Goal: Task Accomplishment & Management: Use online tool/utility

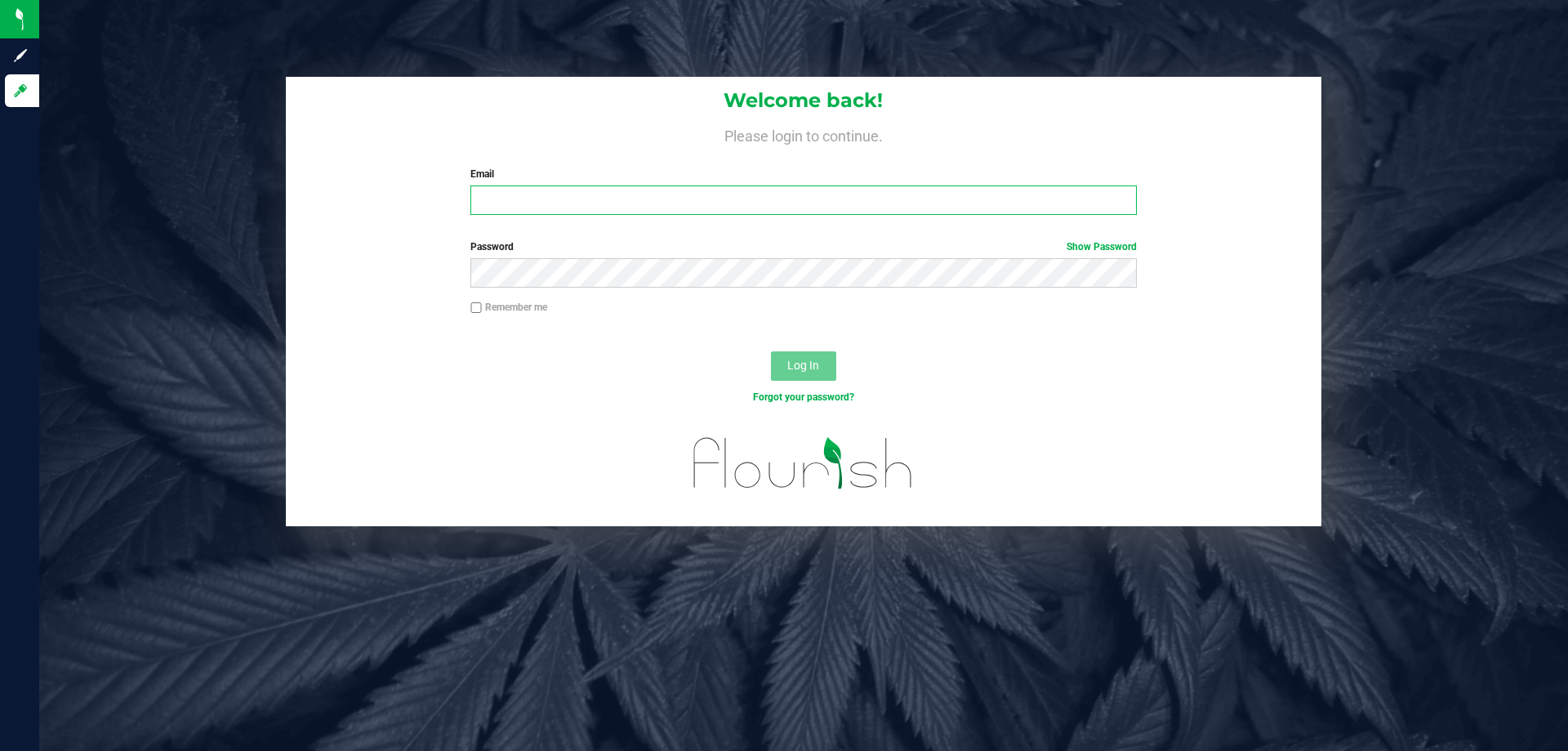
click at [617, 203] on input "Email" at bounding box center [804, 200] width 666 height 29
type input "[EMAIL_ADDRESS][DOMAIN_NAME]"
click at [771, 352] on button "Log In" at bounding box center [804, 366] width 65 height 29
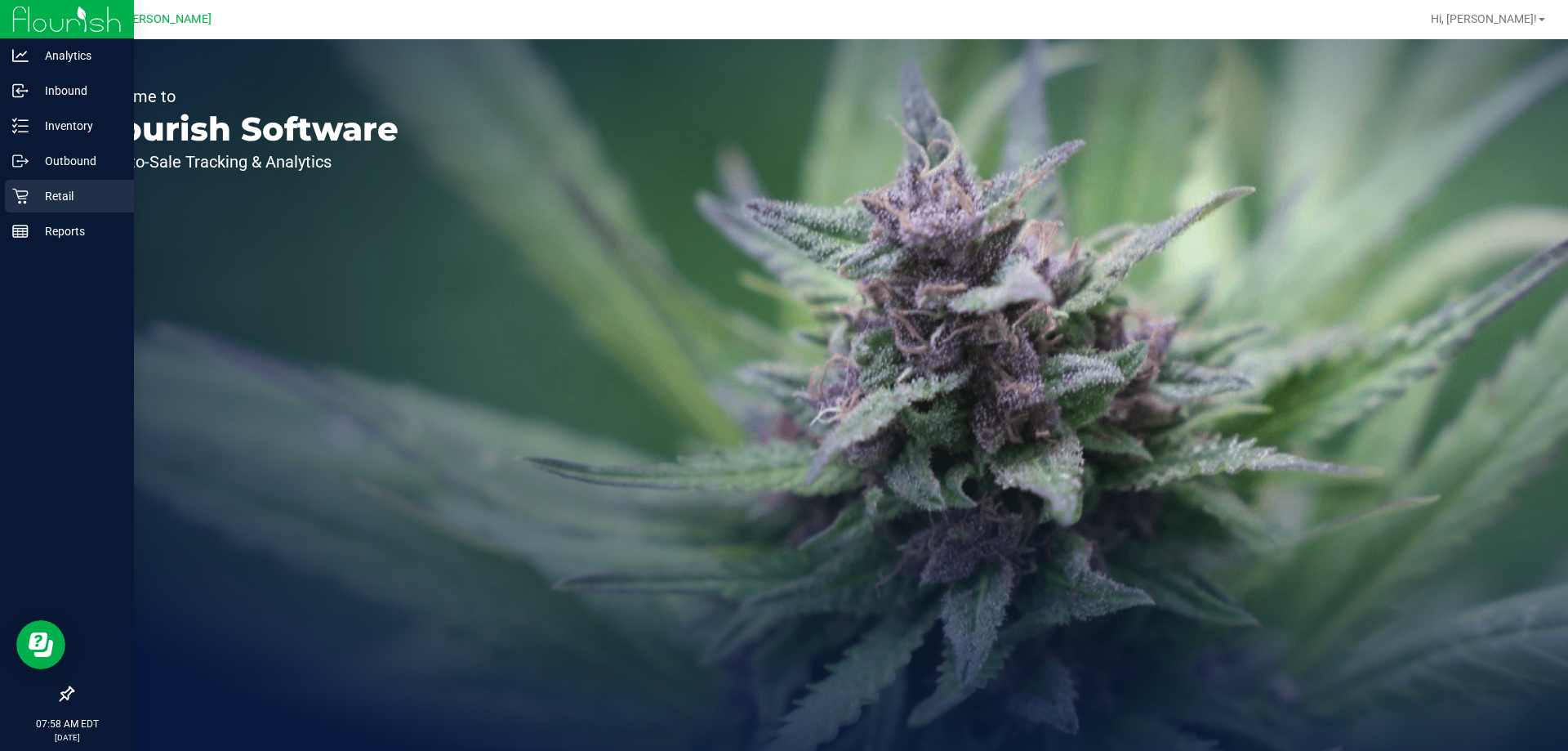
click at [69, 191] on p "Retail" at bounding box center [77, 196] width 98 height 20
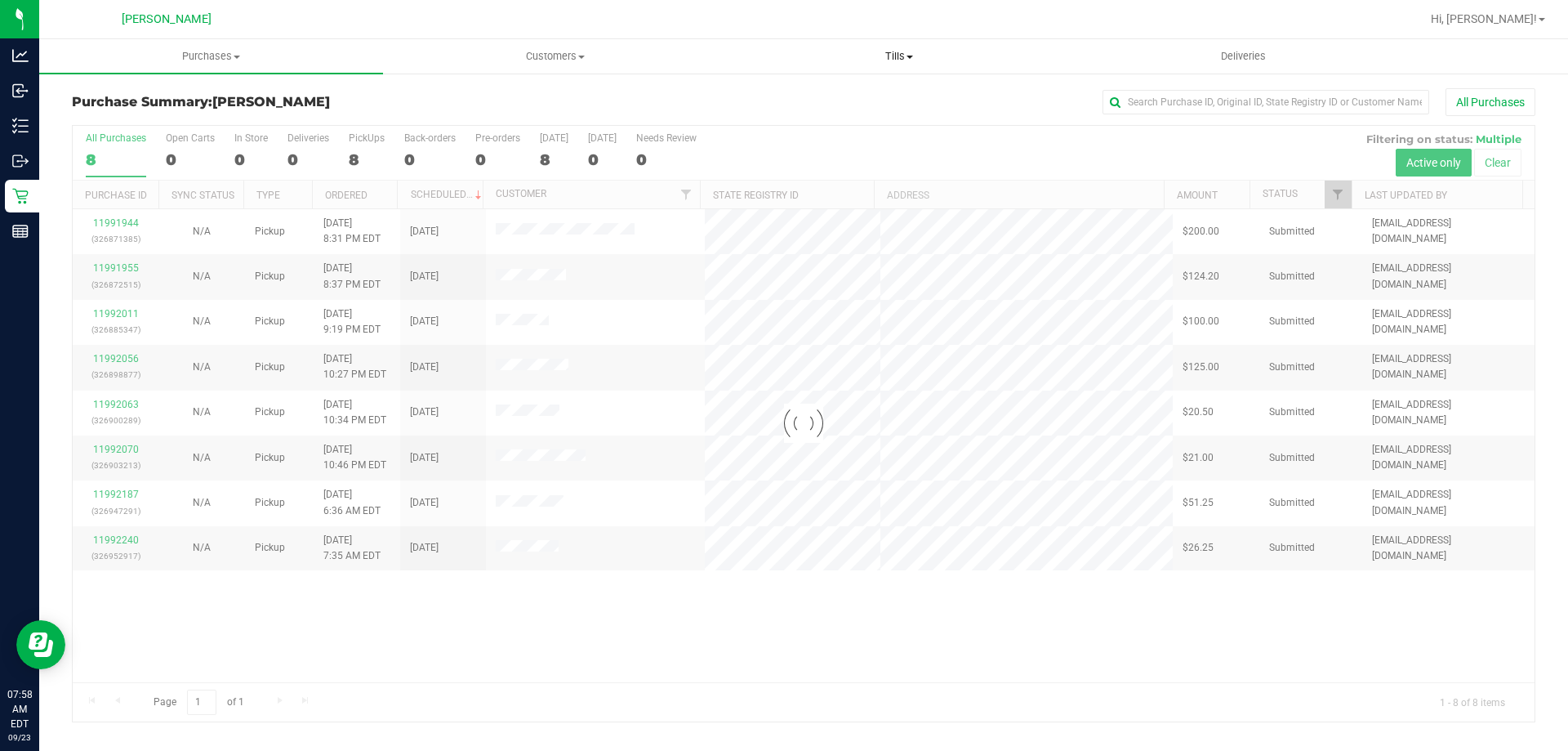
click at [891, 56] on span "Tills" at bounding box center [898, 56] width 343 height 15
click at [874, 96] on li "Manage tills" at bounding box center [899, 99] width 344 height 20
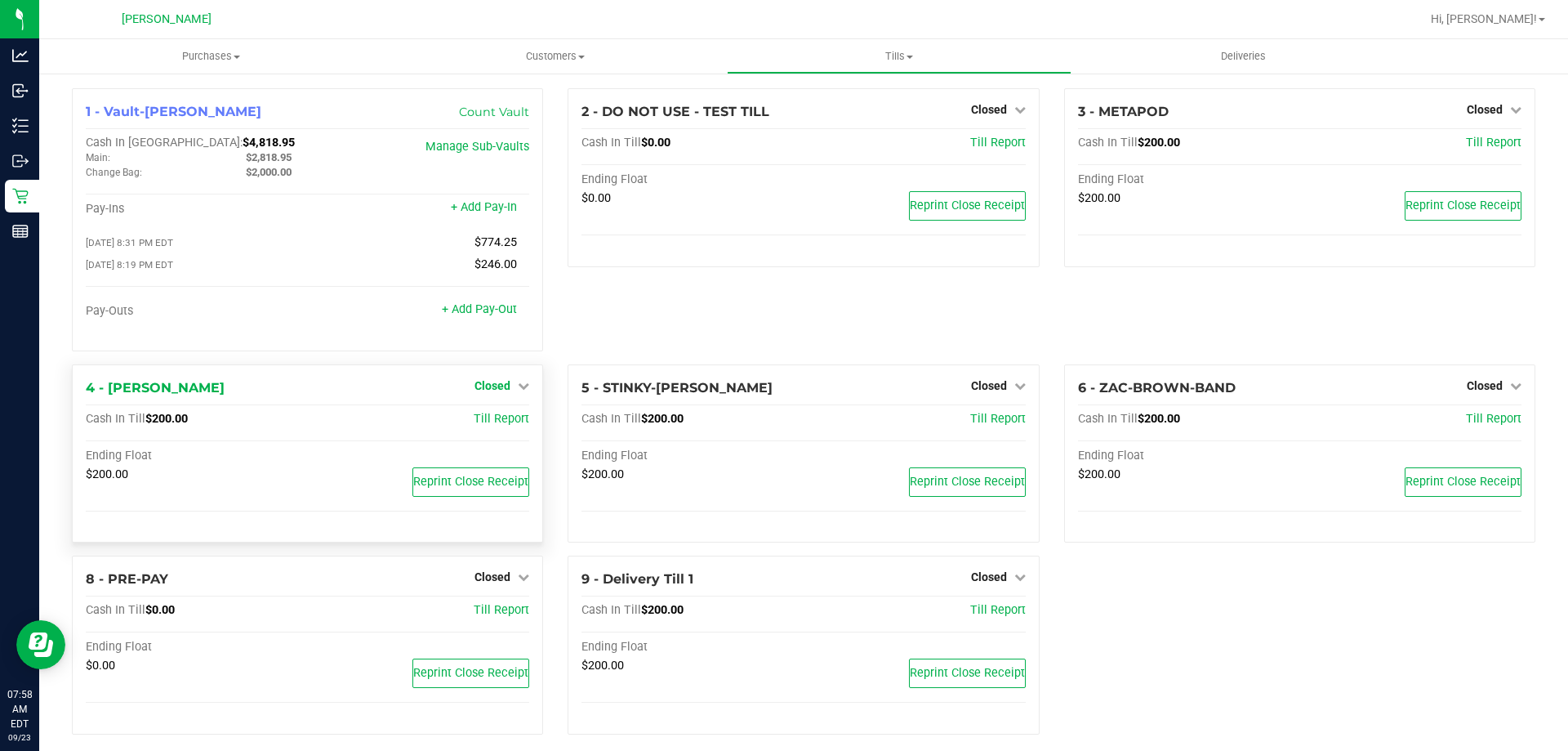
click at [486, 388] on span "Closed" at bounding box center [492, 385] width 36 height 13
click at [498, 421] on link "Open Till" at bounding box center [492, 418] width 43 height 13
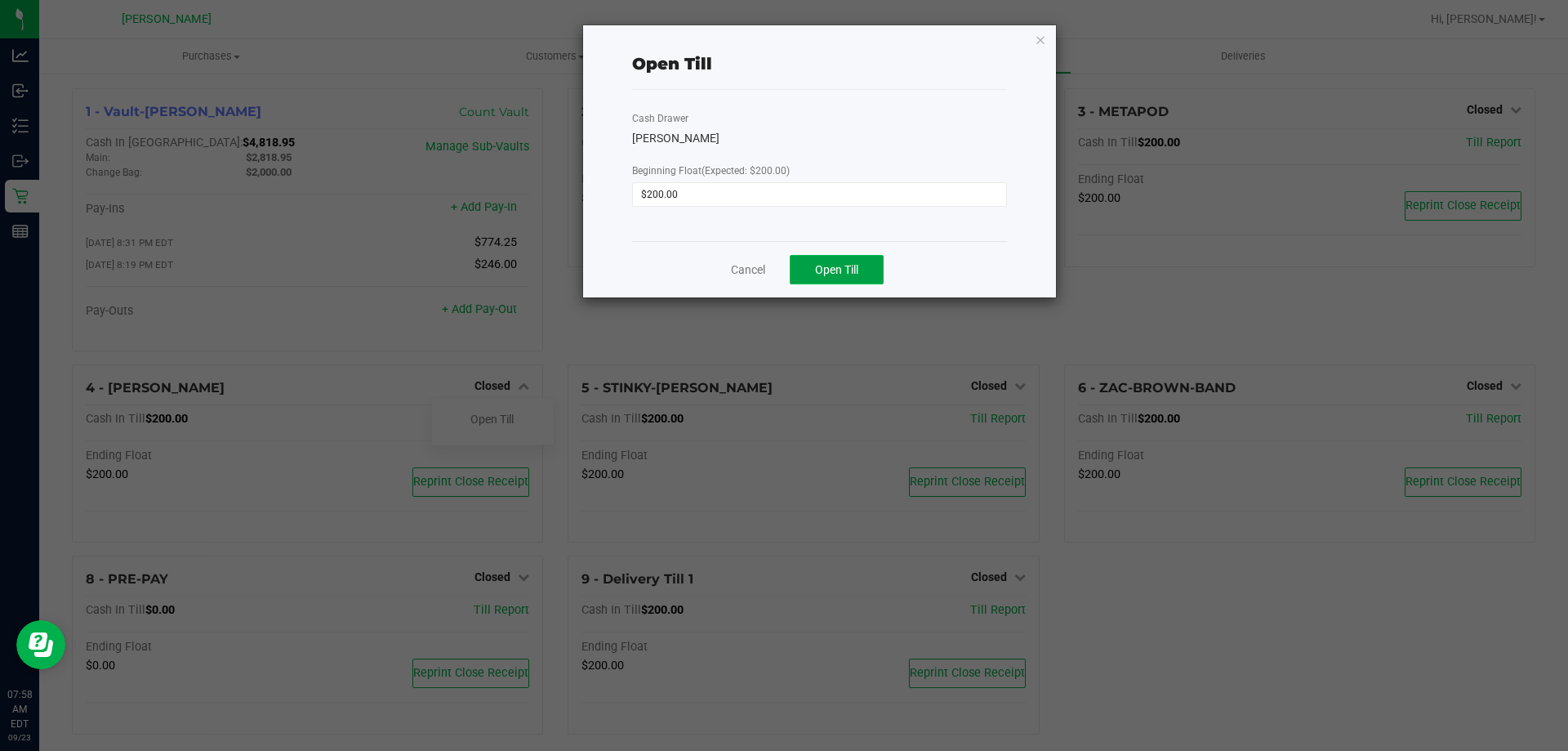
click at [849, 277] on button "Open Till" at bounding box center [837, 270] width 94 height 29
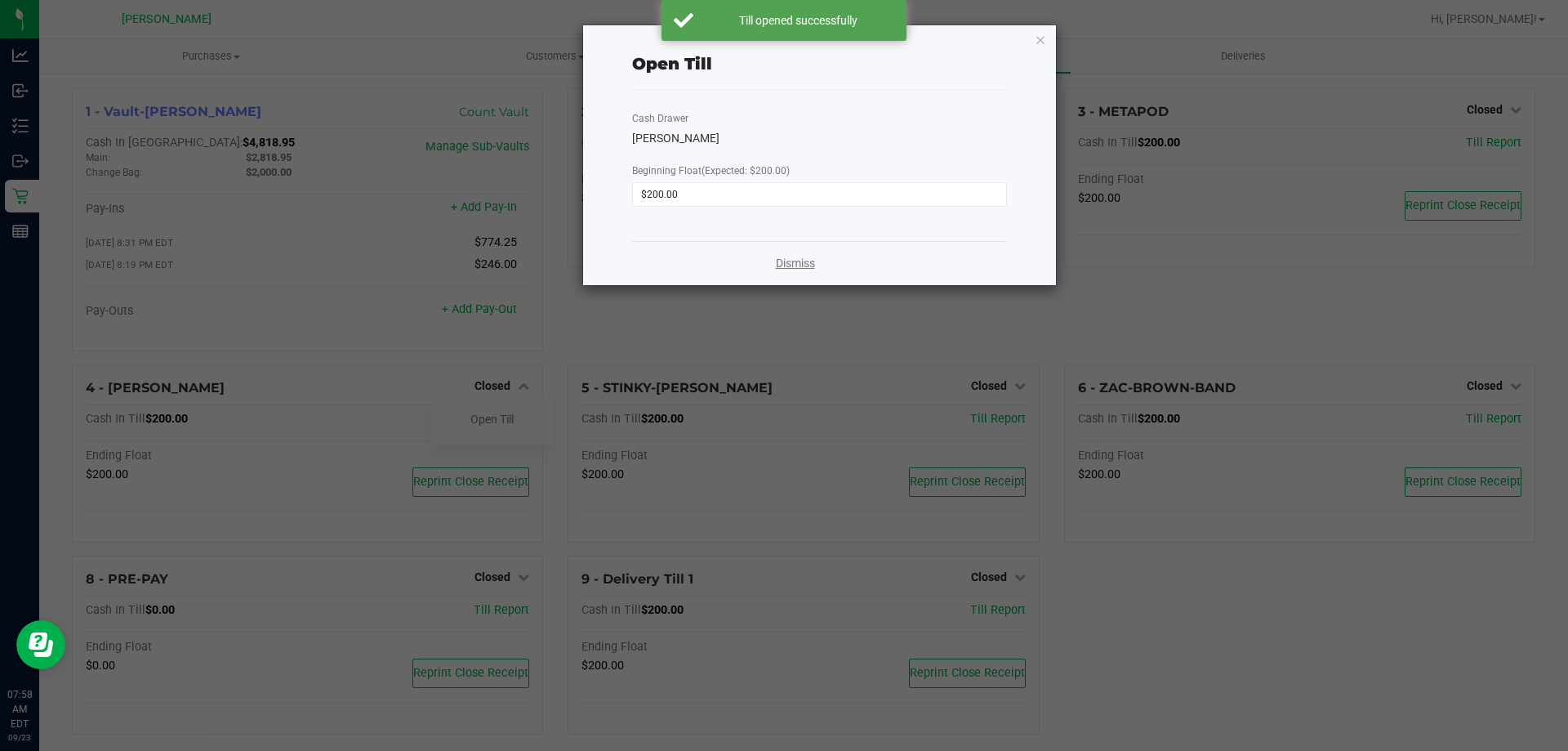
click at [798, 263] on link "Dismiss" at bounding box center [796, 264] width 39 height 18
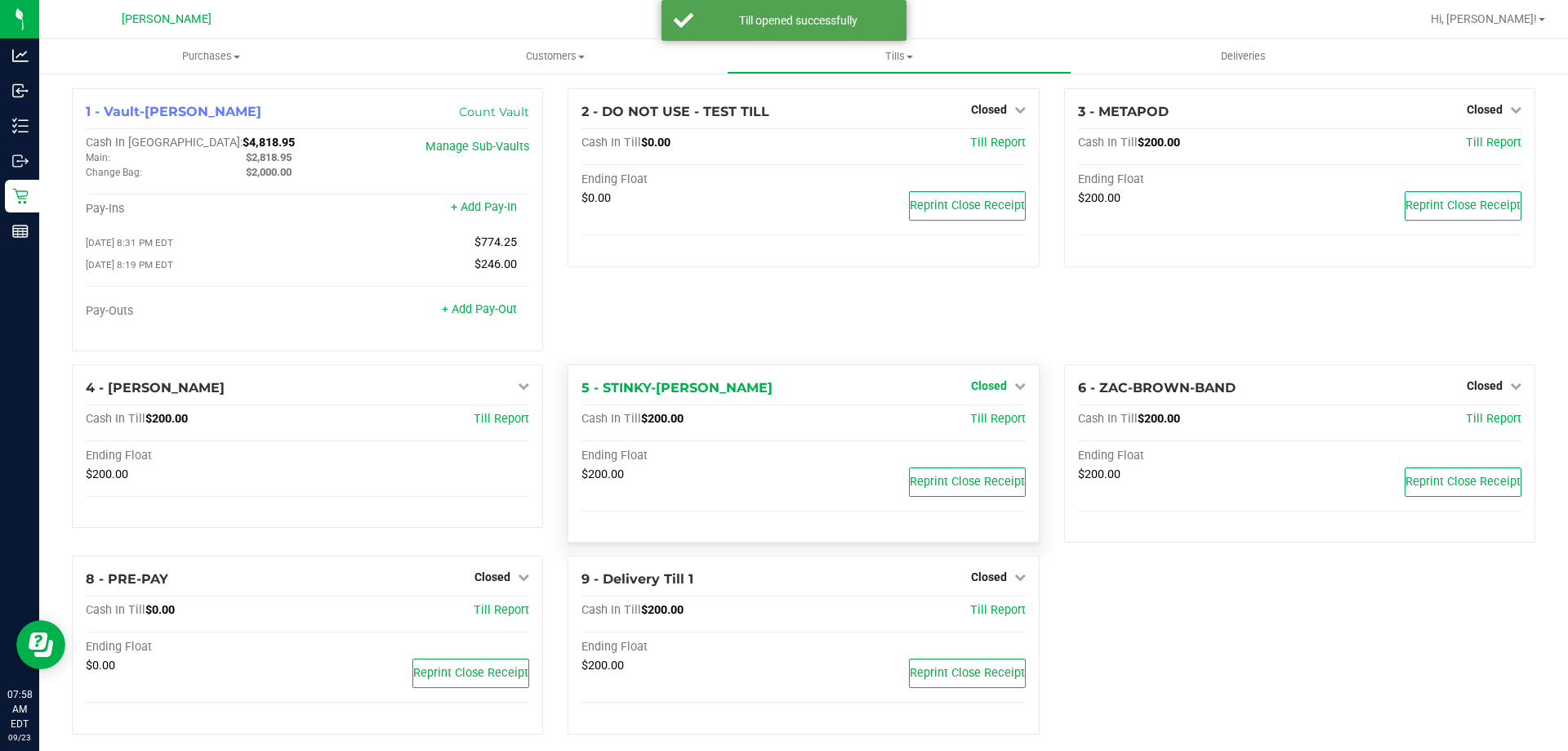
click at [982, 385] on span "Closed" at bounding box center [989, 385] width 36 height 13
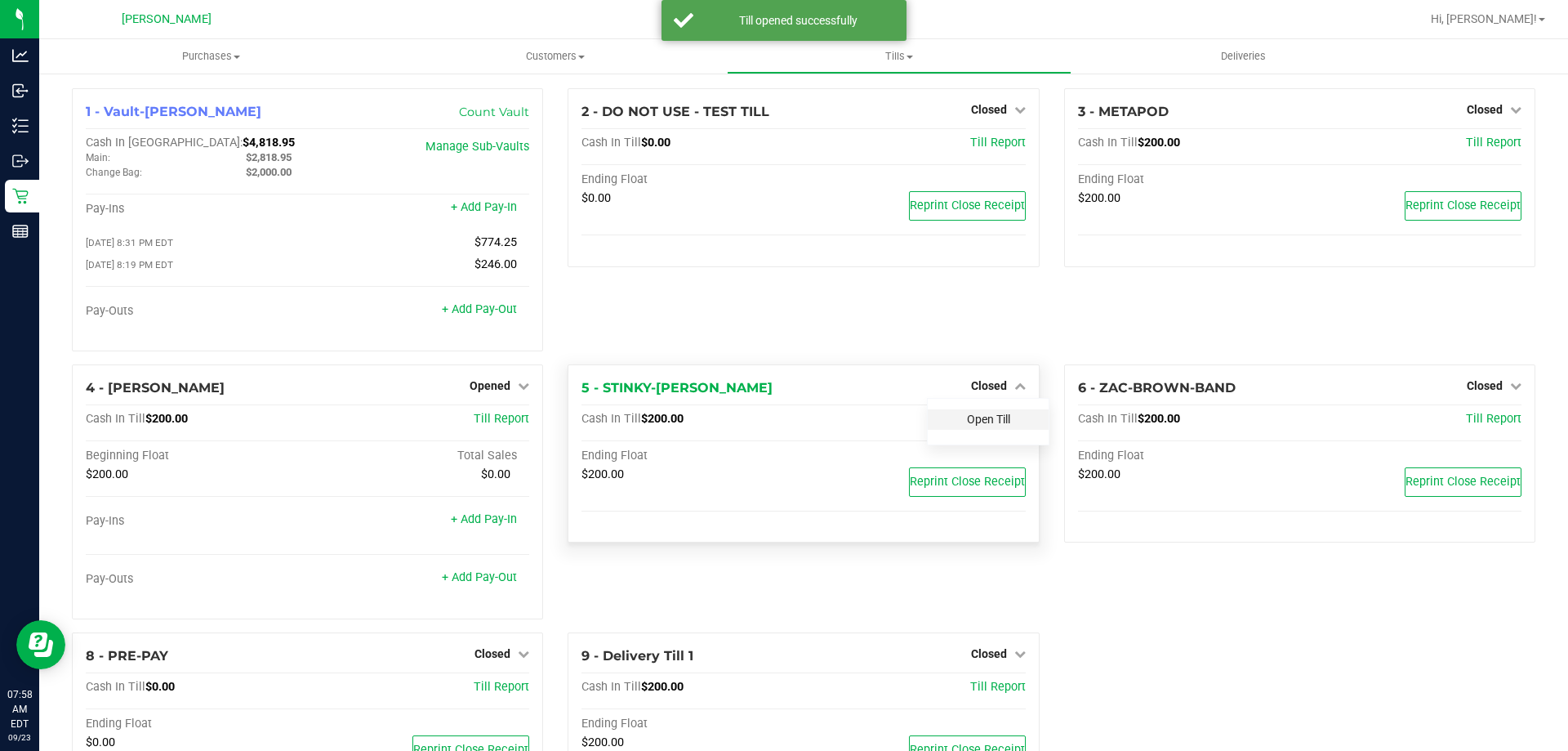
click at [983, 418] on link "Open Till" at bounding box center [988, 418] width 43 height 13
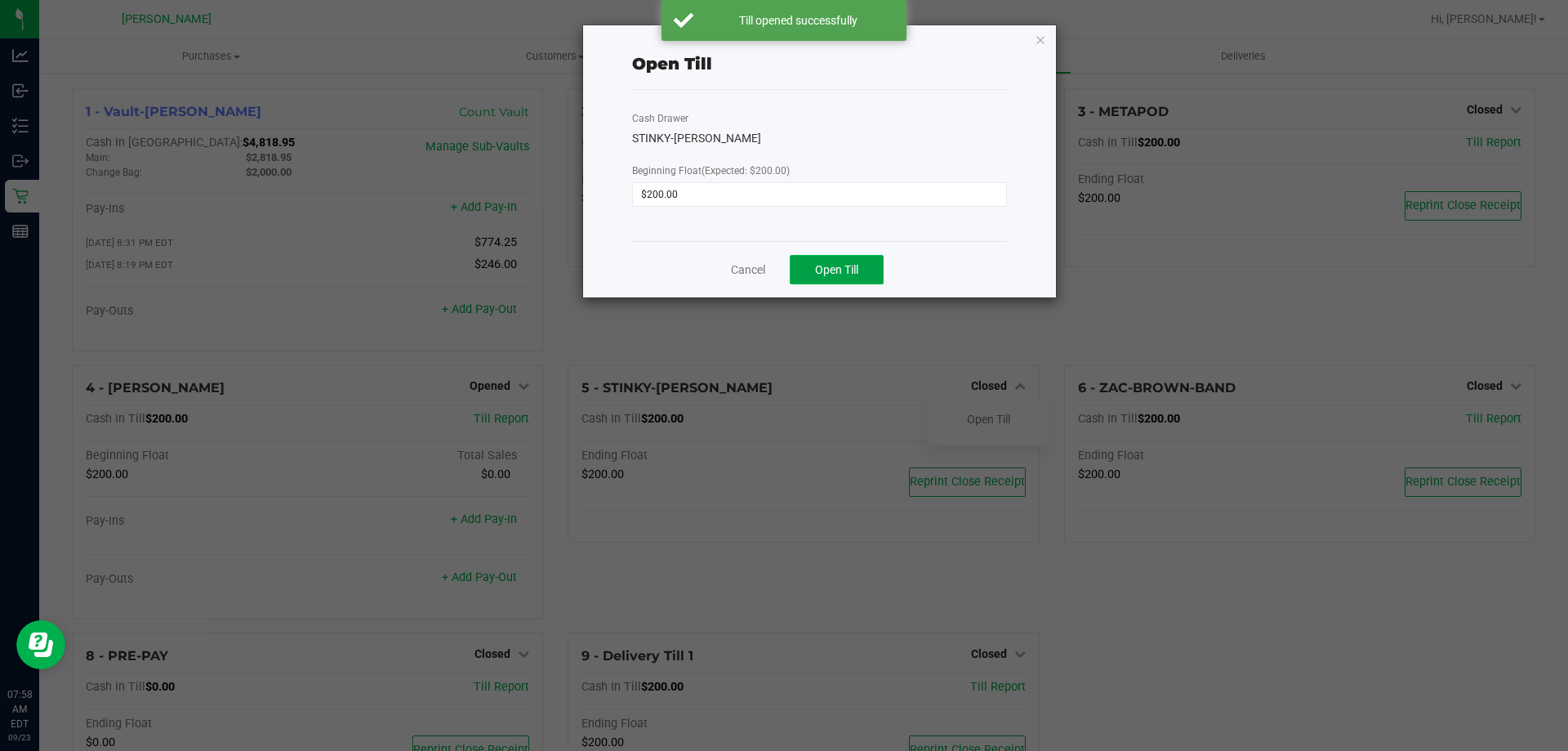
click at [840, 264] on span "Open Till" at bounding box center [837, 269] width 43 height 13
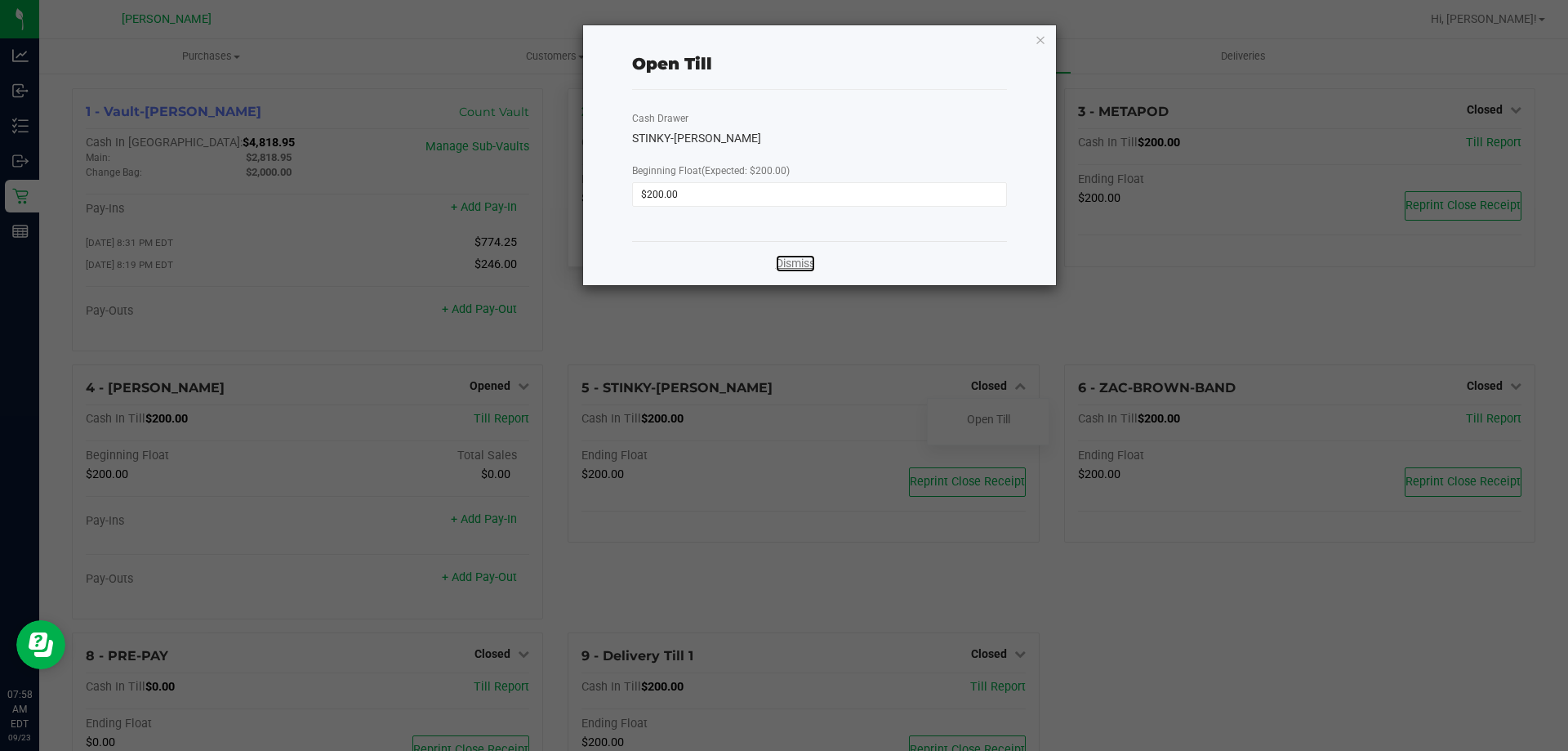
click at [805, 268] on link "Dismiss" at bounding box center [796, 264] width 39 height 18
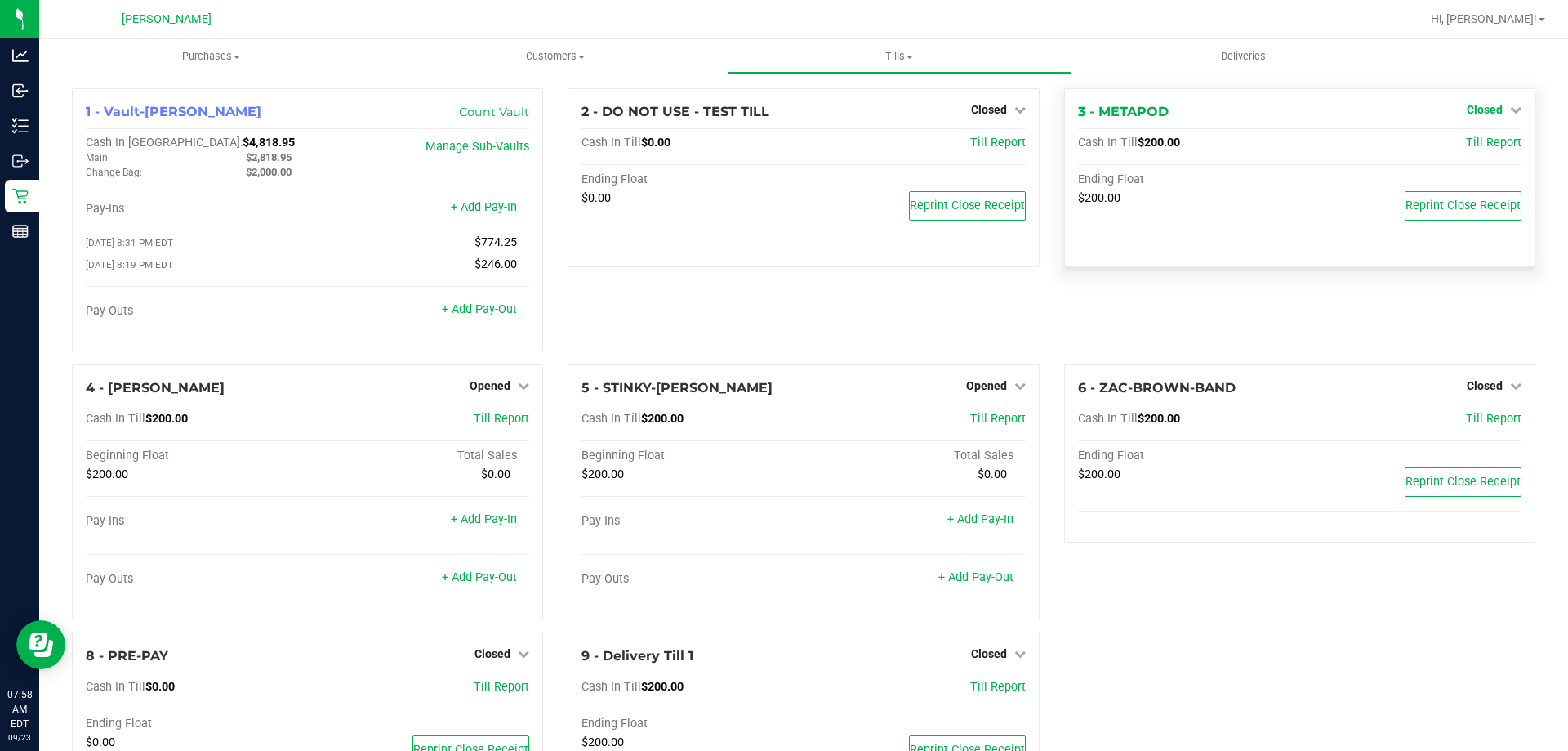
click at [1473, 108] on span "Closed" at bounding box center [1484, 108] width 36 height 13
click at [1476, 151] on div "Open Till" at bounding box center [1484, 144] width 121 height 21
click at [1482, 138] on link "Open Till" at bounding box center [1484, 144] width 43 height 13
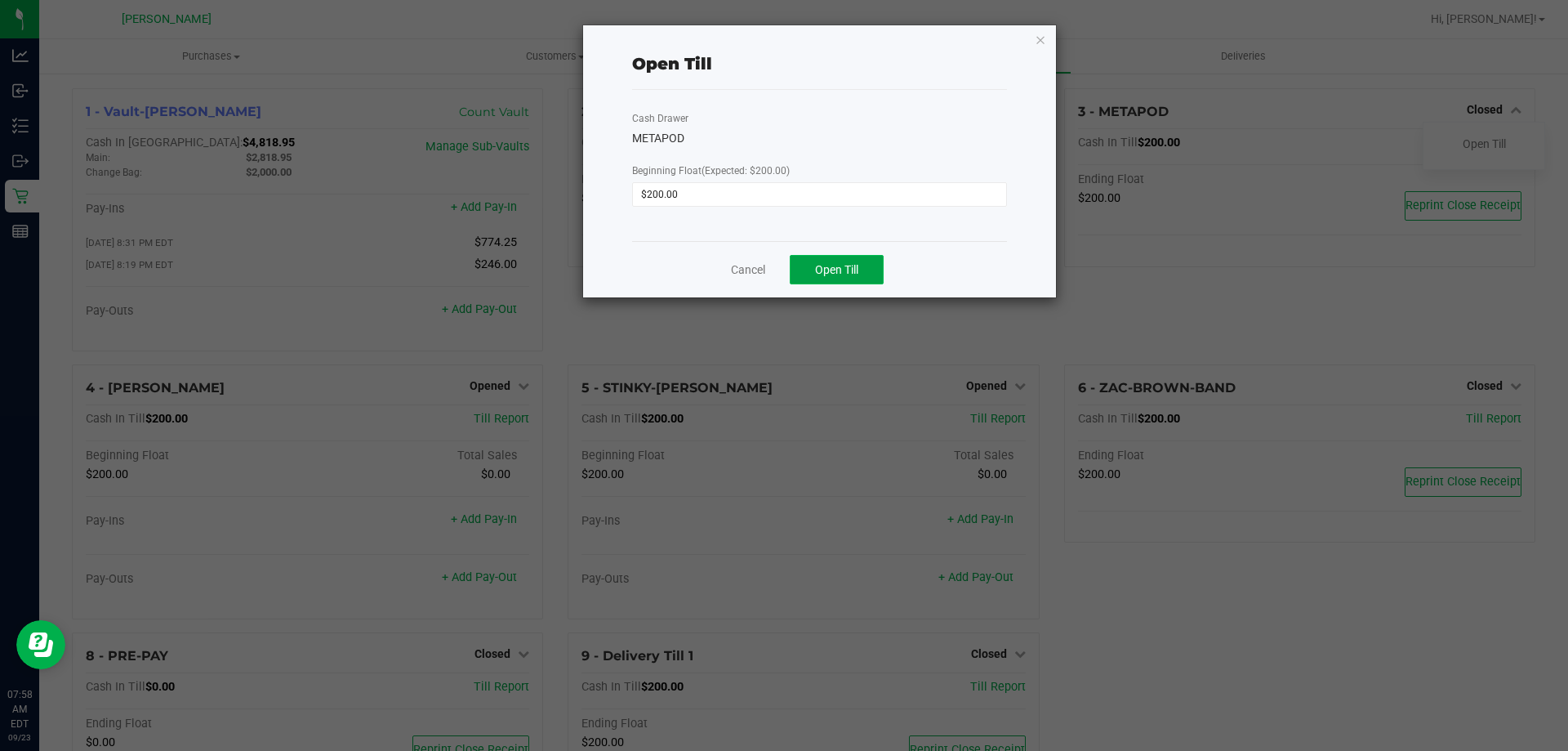
click at [822, 263] on span "Open Till" at bounding box center [837, 269] width 43 height 13
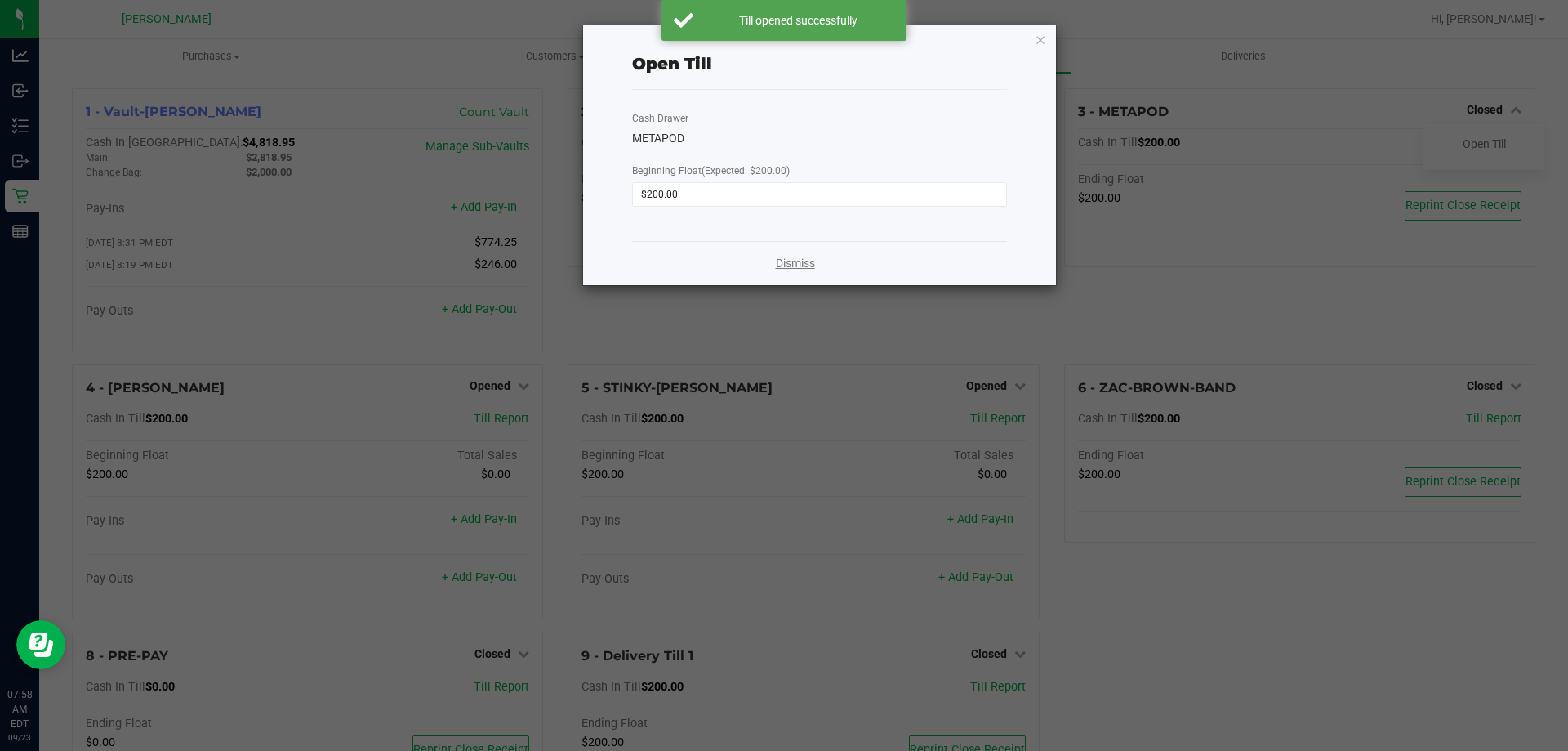
click at [800, 263] on link "Dismiss" at bounding box center [796, 264] width 39 height 18
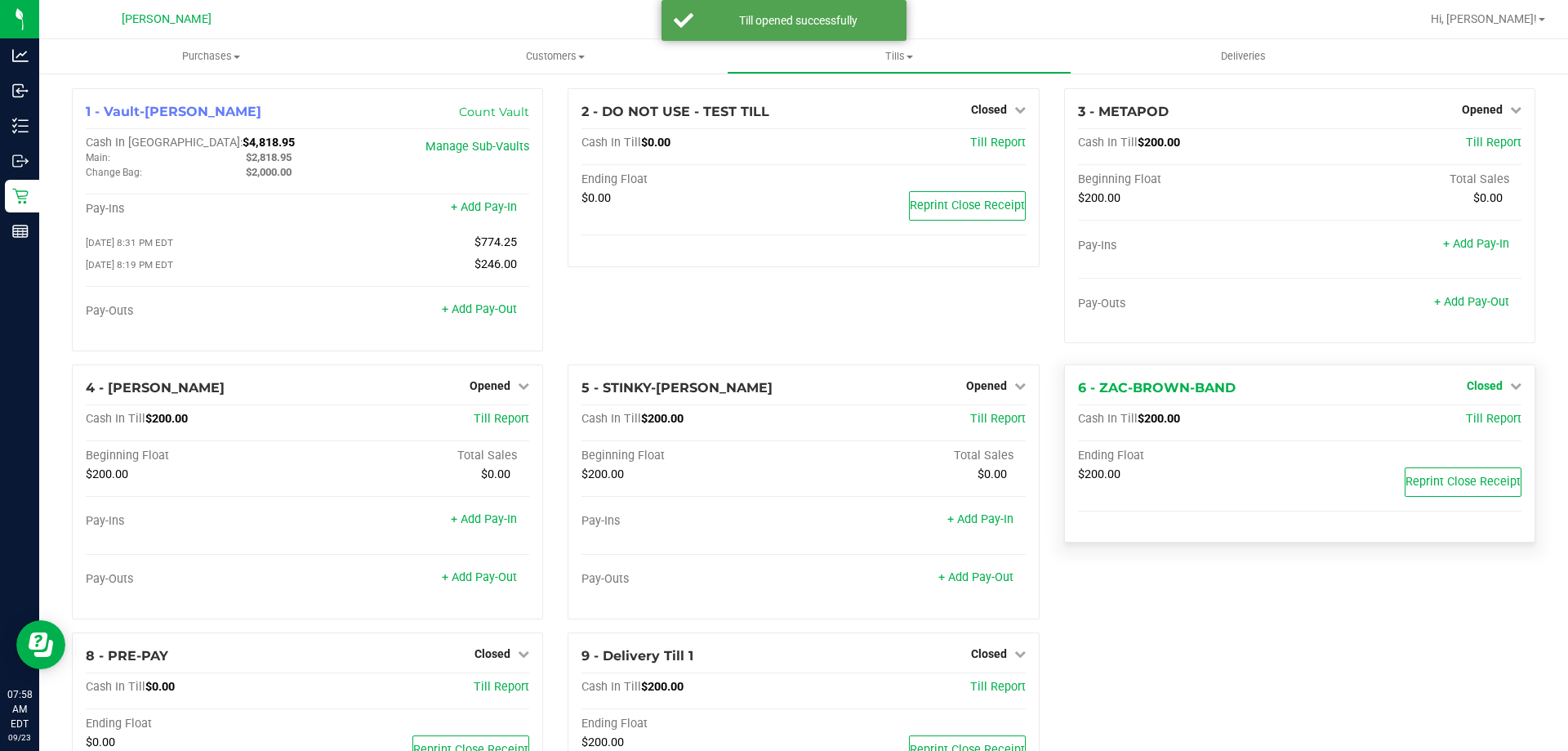
click at [1481, 393] on span "Closed" at bounding box center [1484, 385] width 36 height 13
click at [1481, 421] on link "Open Till" at bounding box center [1484, 418] width 43 height 13
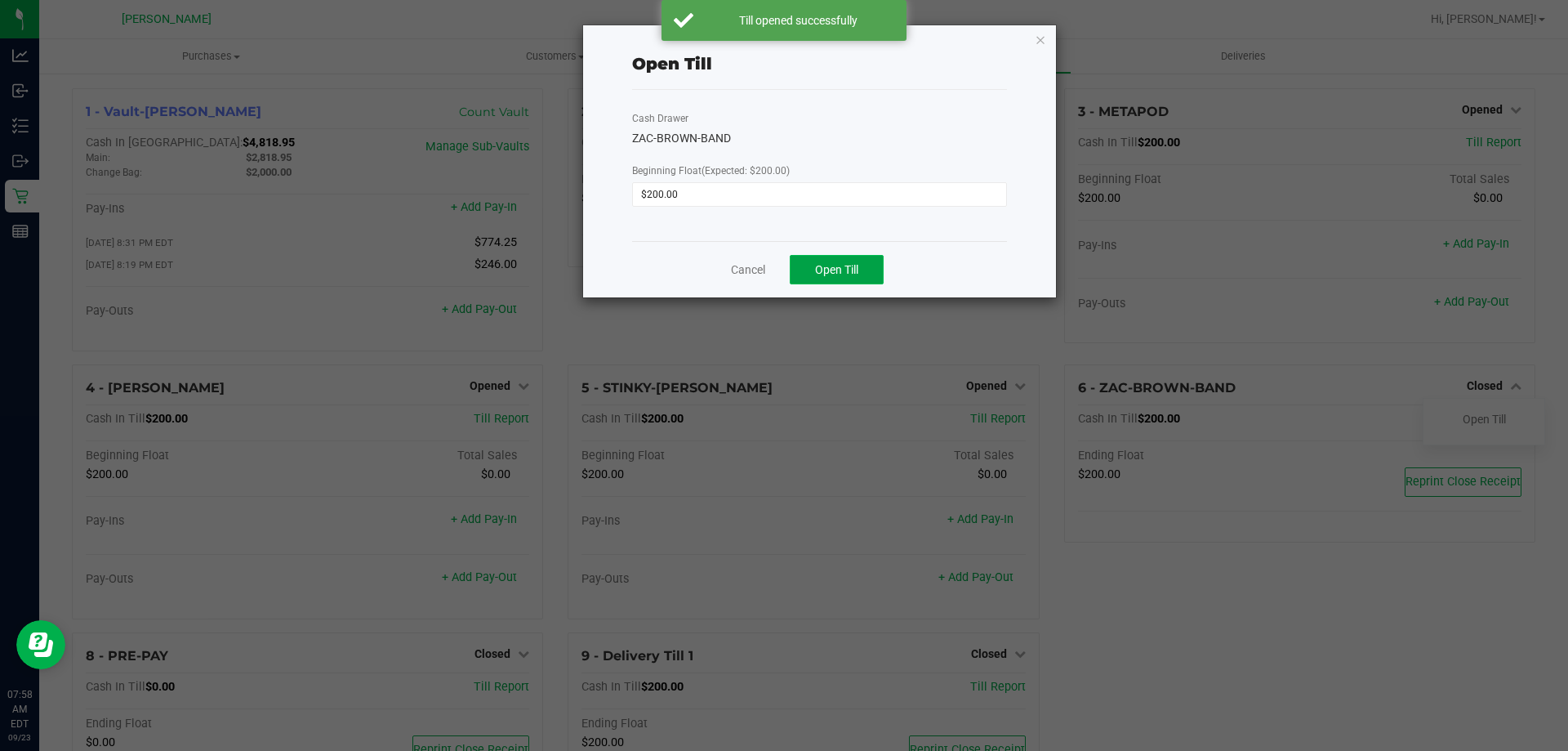
click at [852, 280] on button "Open Till" at bounding box center [837, 270] width 94 height 29
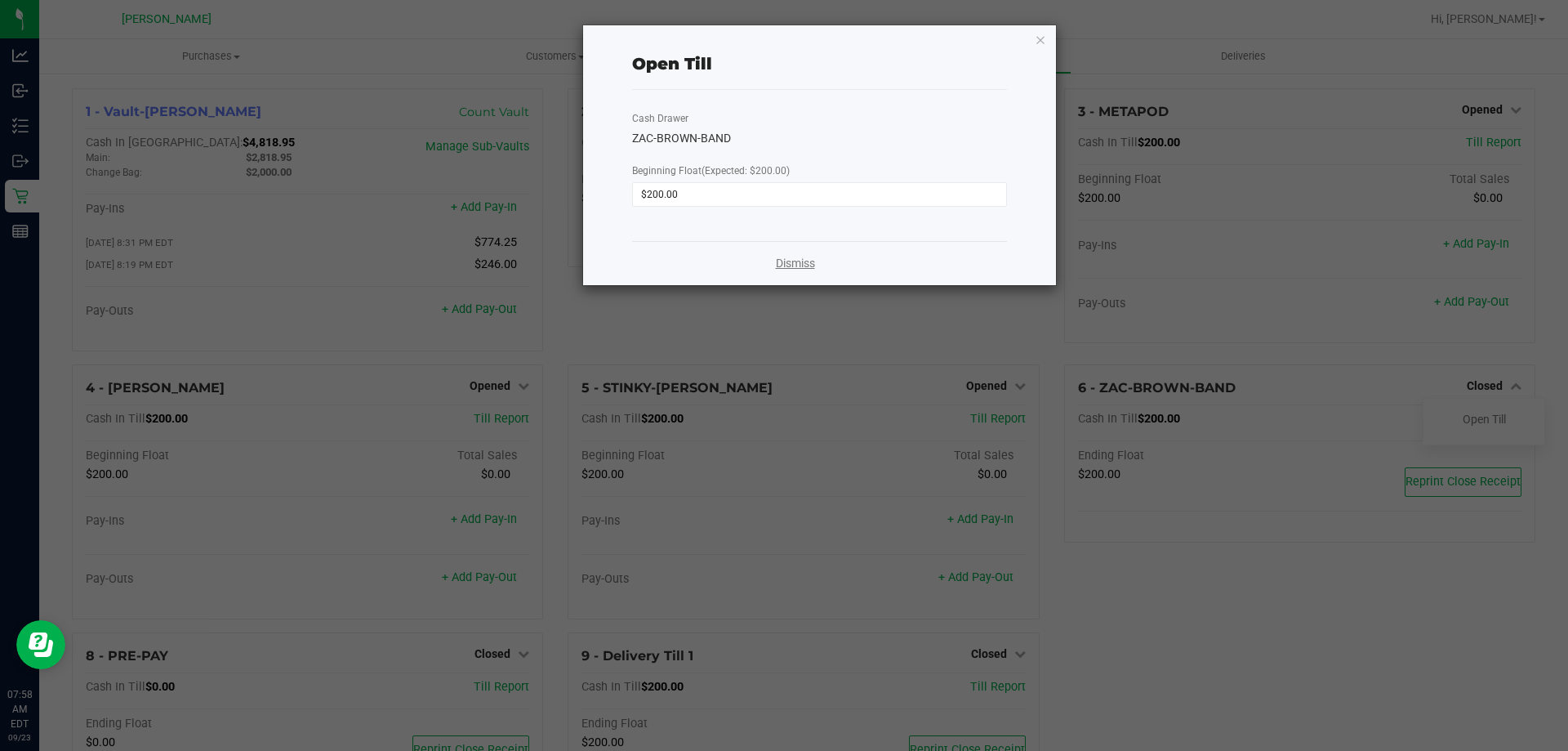
click at [788, 268] on link "Dismiss" at bounding box center [796, 264] width 39 height 18
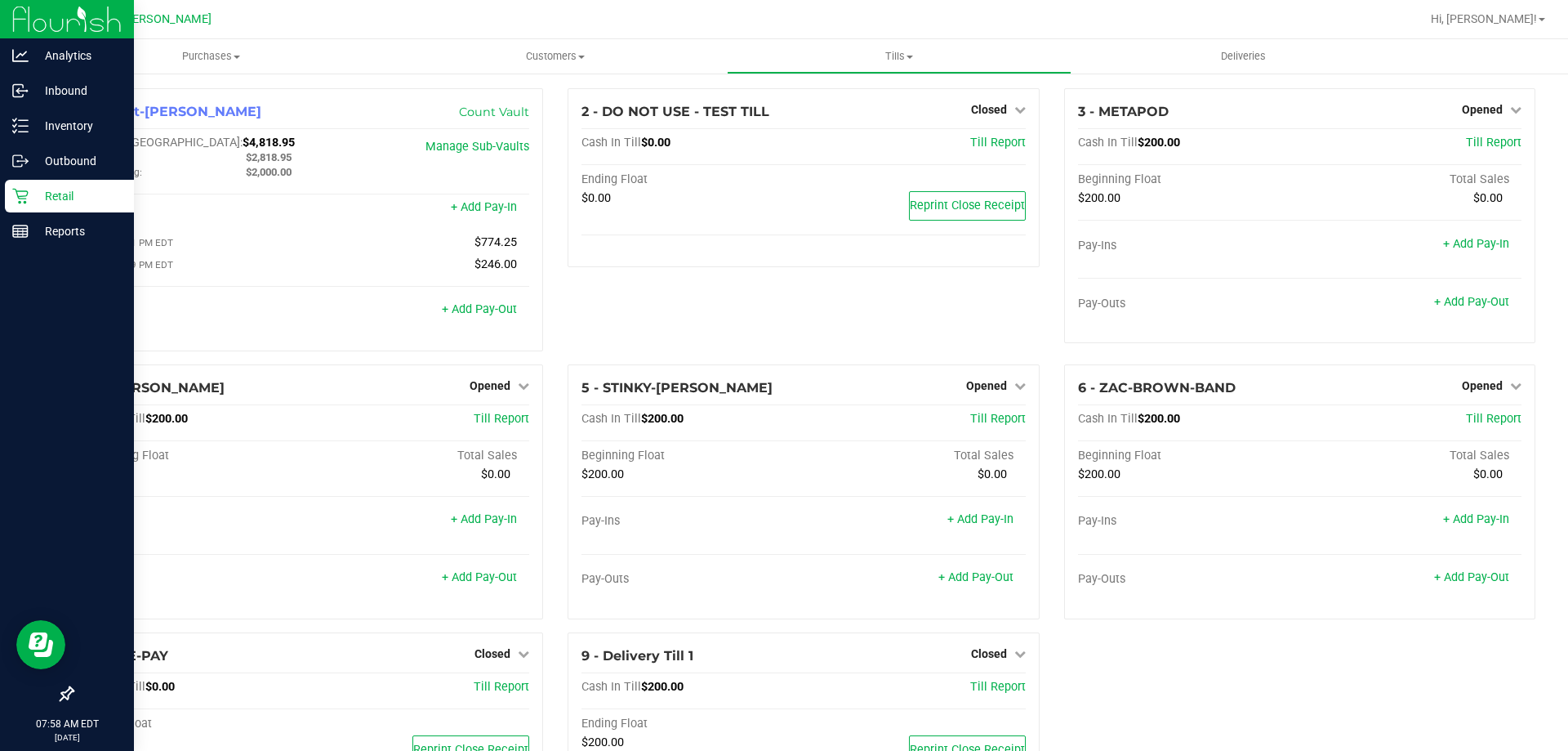
click at [56, 192] on p "Retail" at bounding box center [77, 196] width 98 height 20
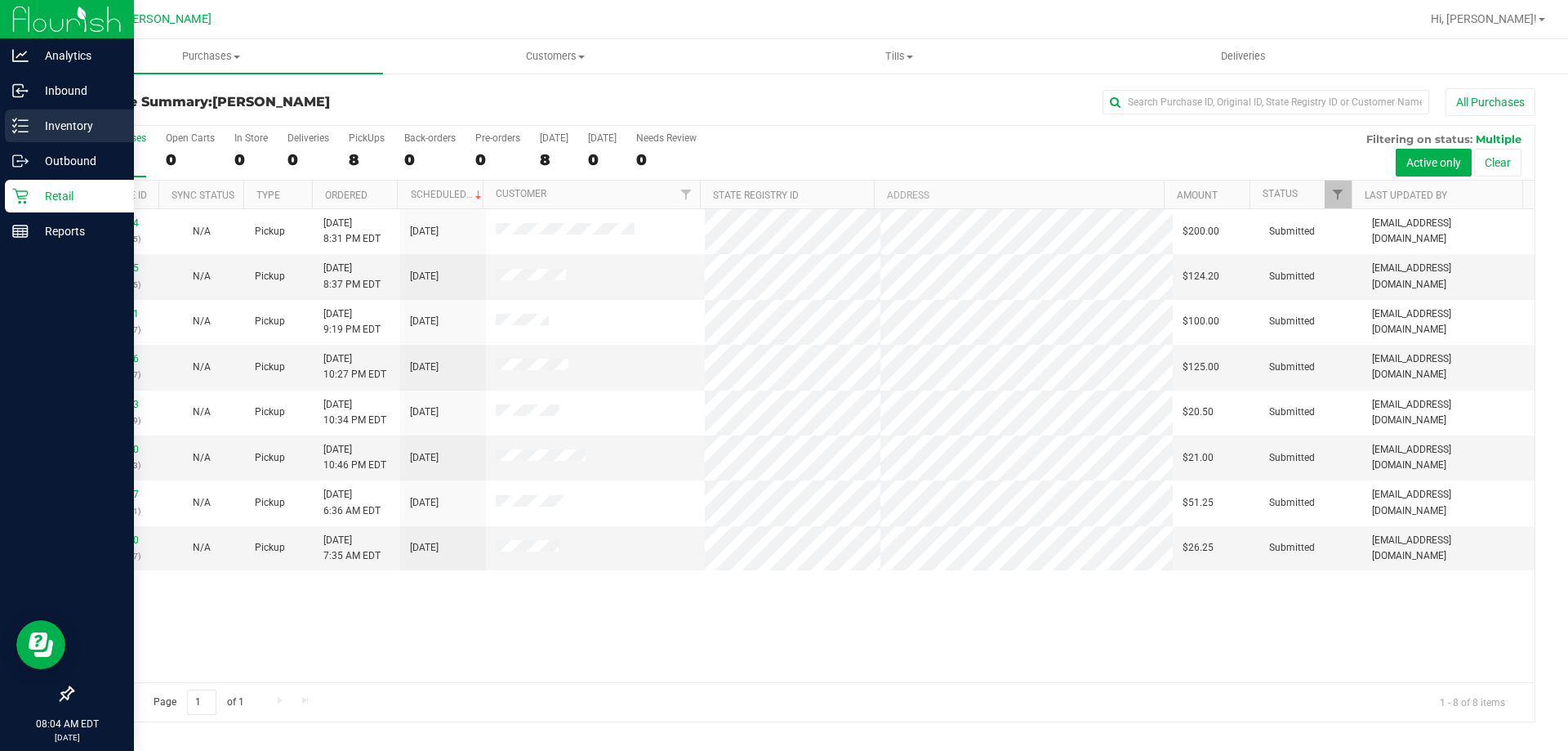
click at [22, 126] on line at bounding box center [22, 126] width 9 height 0
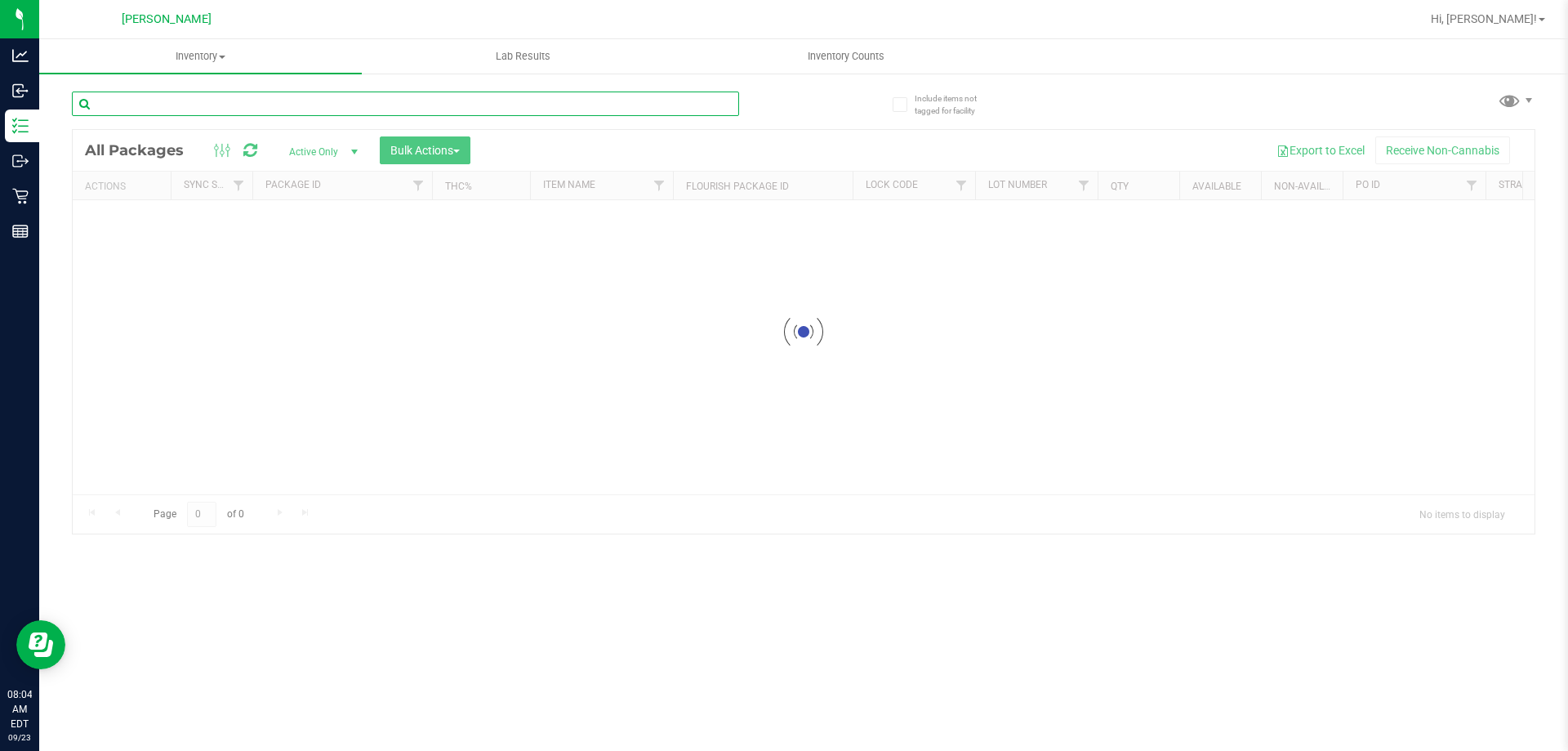
click at [255, 107] on input "text" at bounding box center [405, 104] width 667 height 24
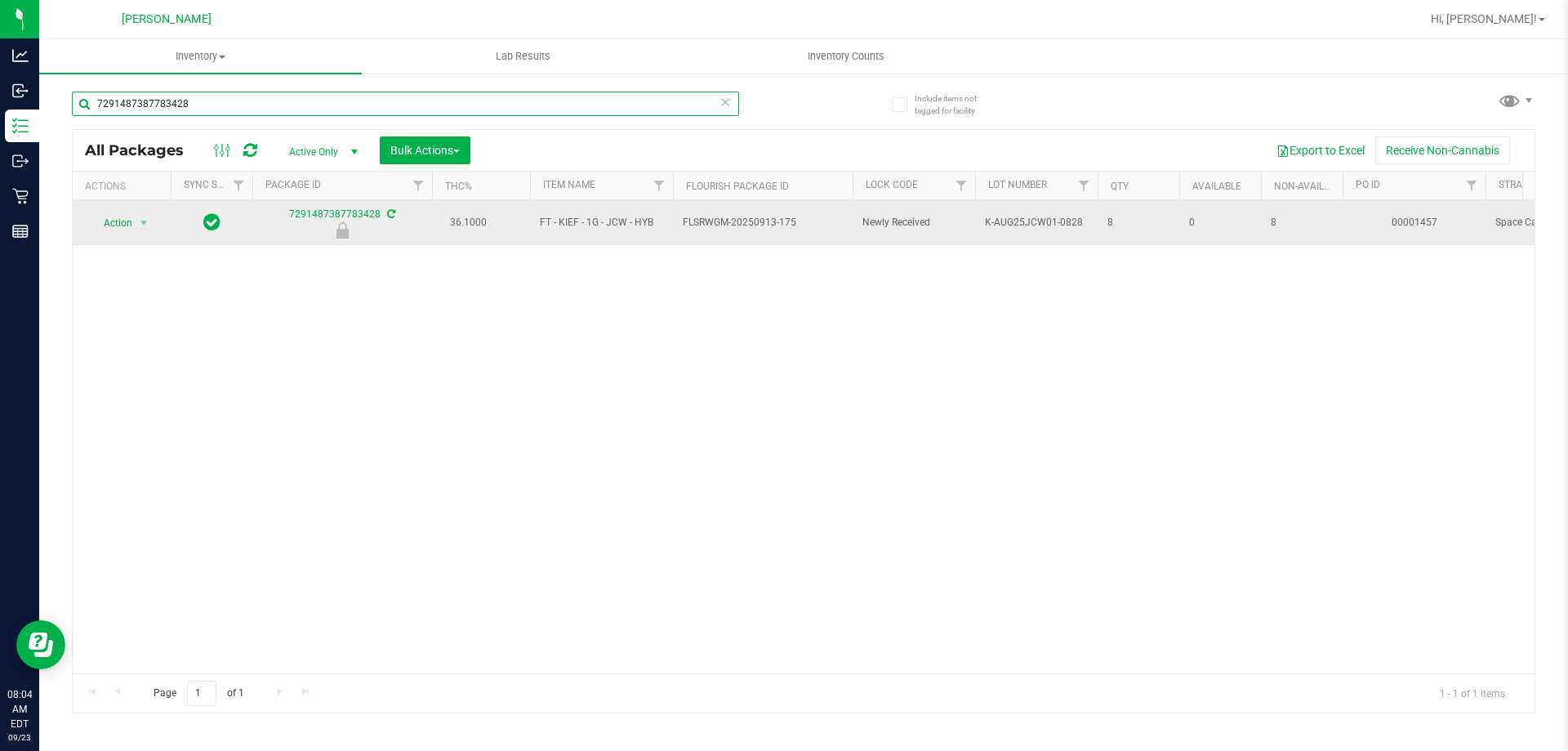
type input "7291487387783428"
click at [120, 225] on span "Action" at bounding box center [110, 223] width 44 height 22
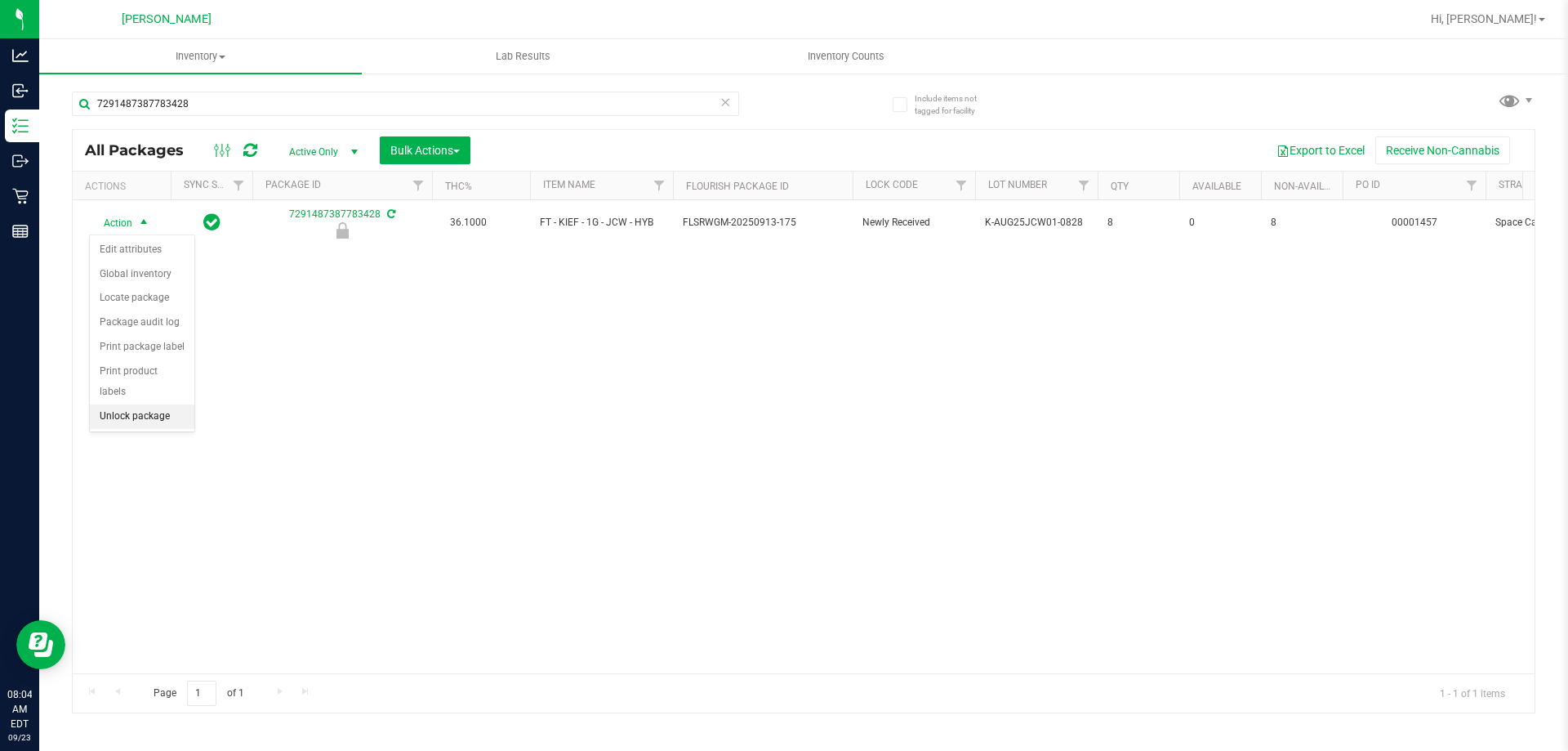
click at [155, 404] on li "Unlock package" at bounding box center [142, 416] width 104 height 24
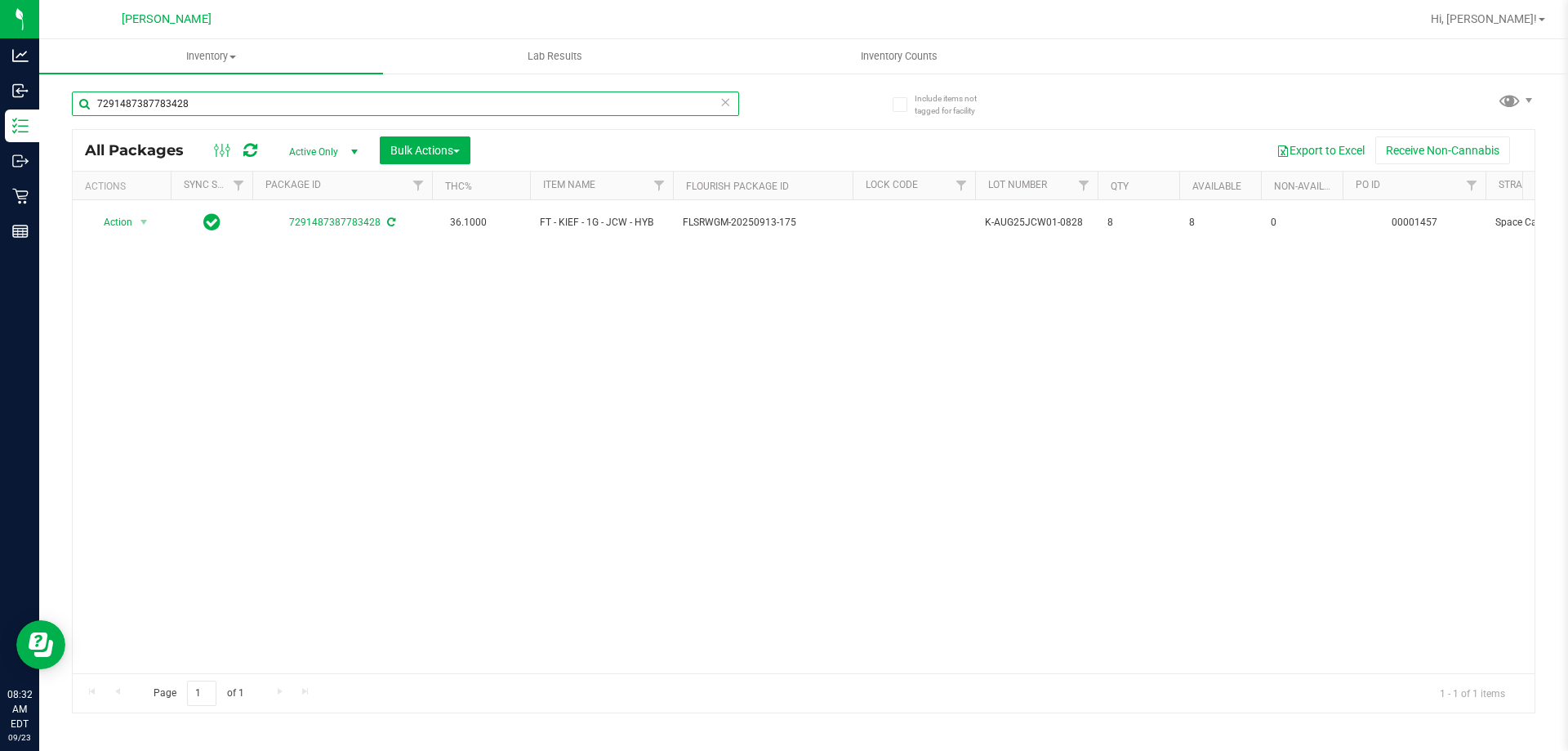
click at [223, 103] on input "7291487387783428" at bounding box center [405, 104] width 667 height 24
type input "7"
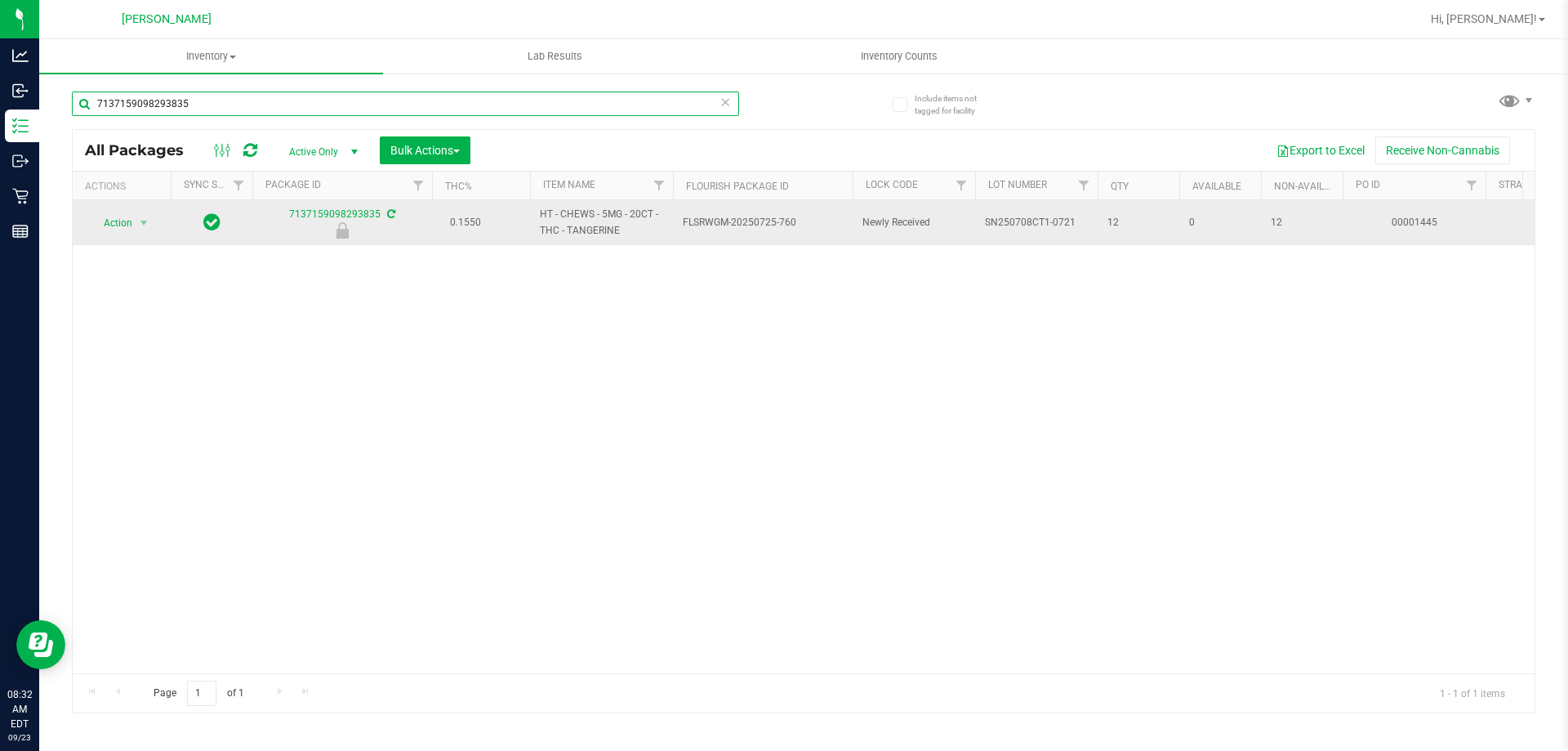
type input "7137159098293835"
click at [118, 228] on span "Action" at bounding box center [110, 223] width 44 height 22
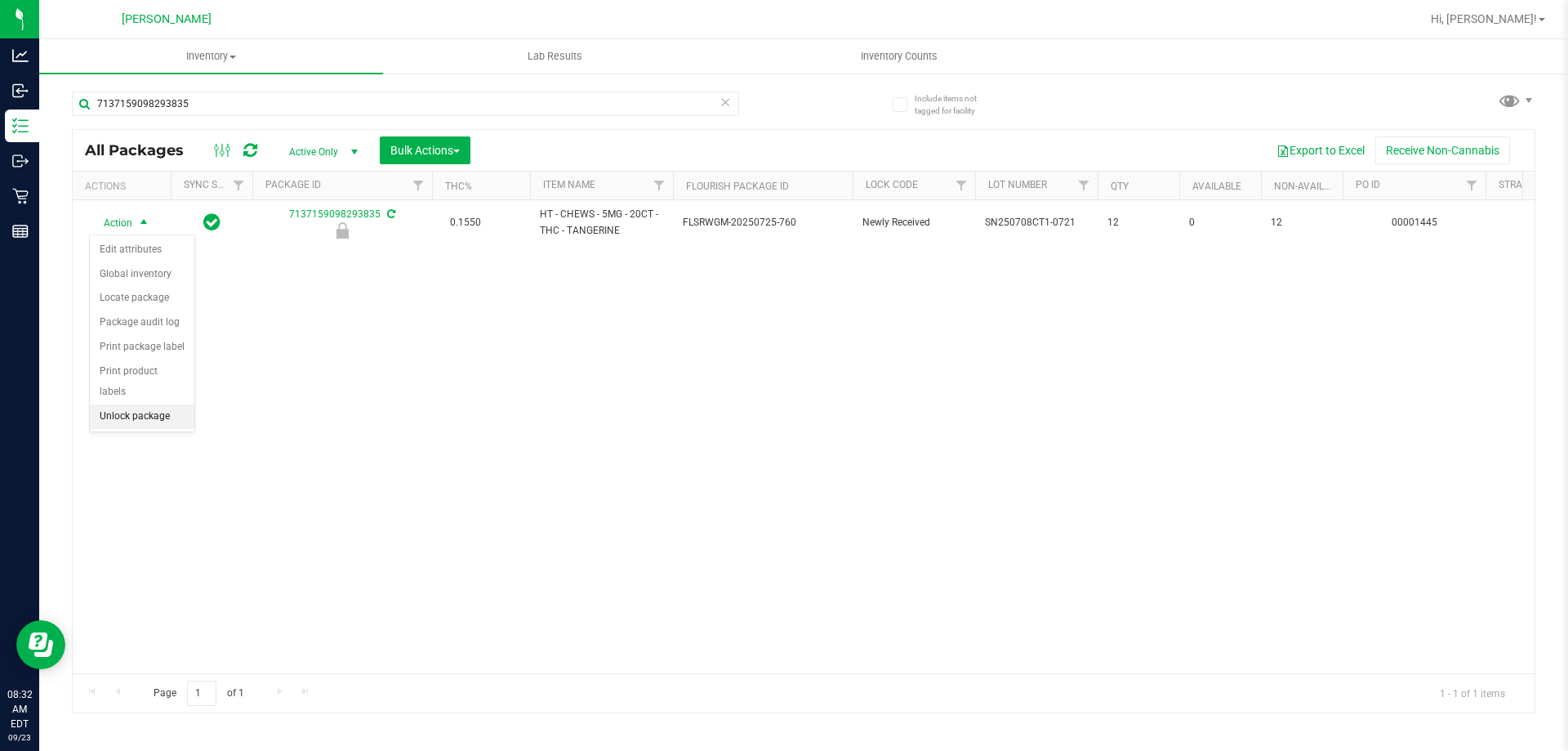
click at [143, 404] on li "Unlock package" at bounding box center [142, 416] width 104 height 24
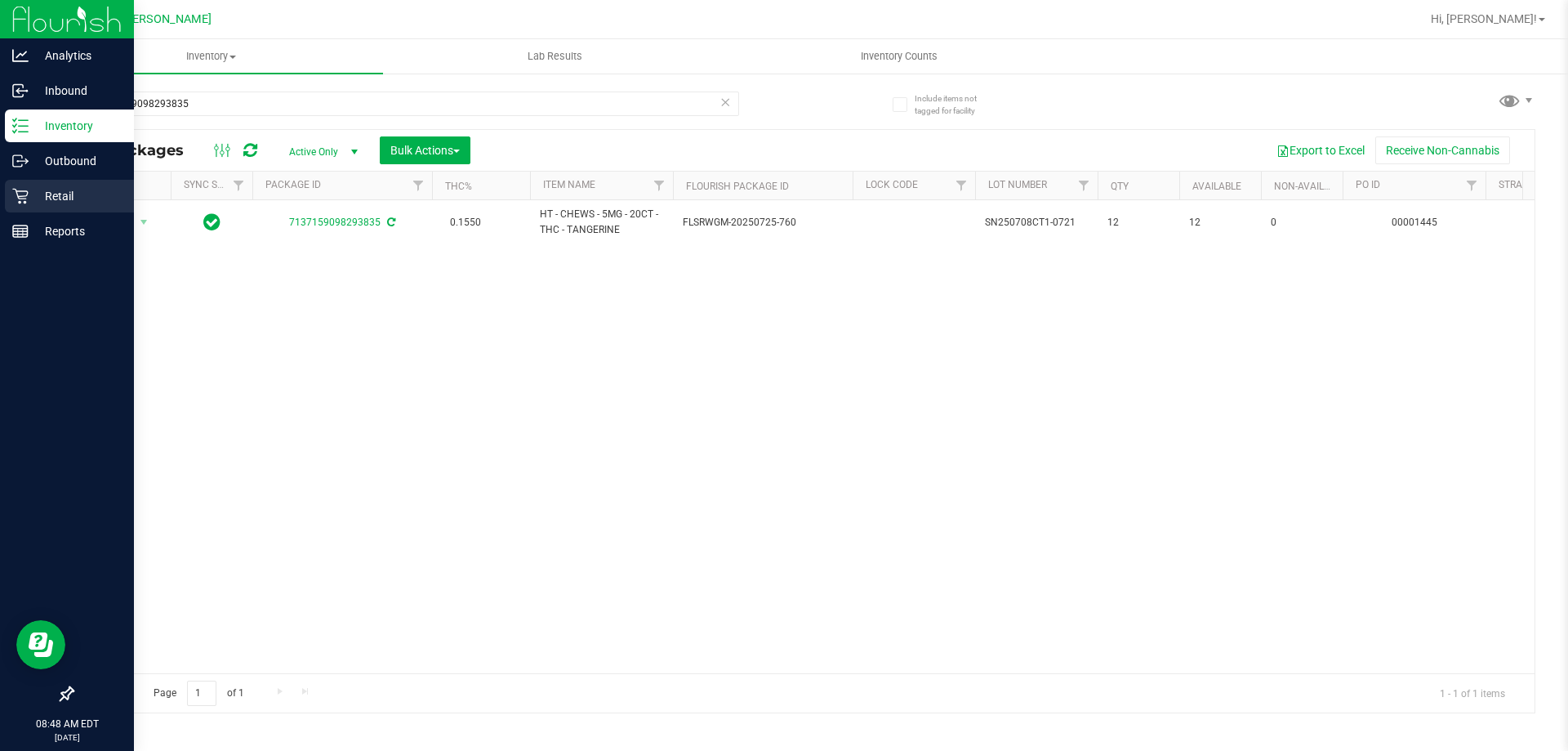
click at [62, 197] on p "Retail" at bounding box center [77, 196] width 98 height 20
